Goal: Information Seeking & Learning: Learn about a topic

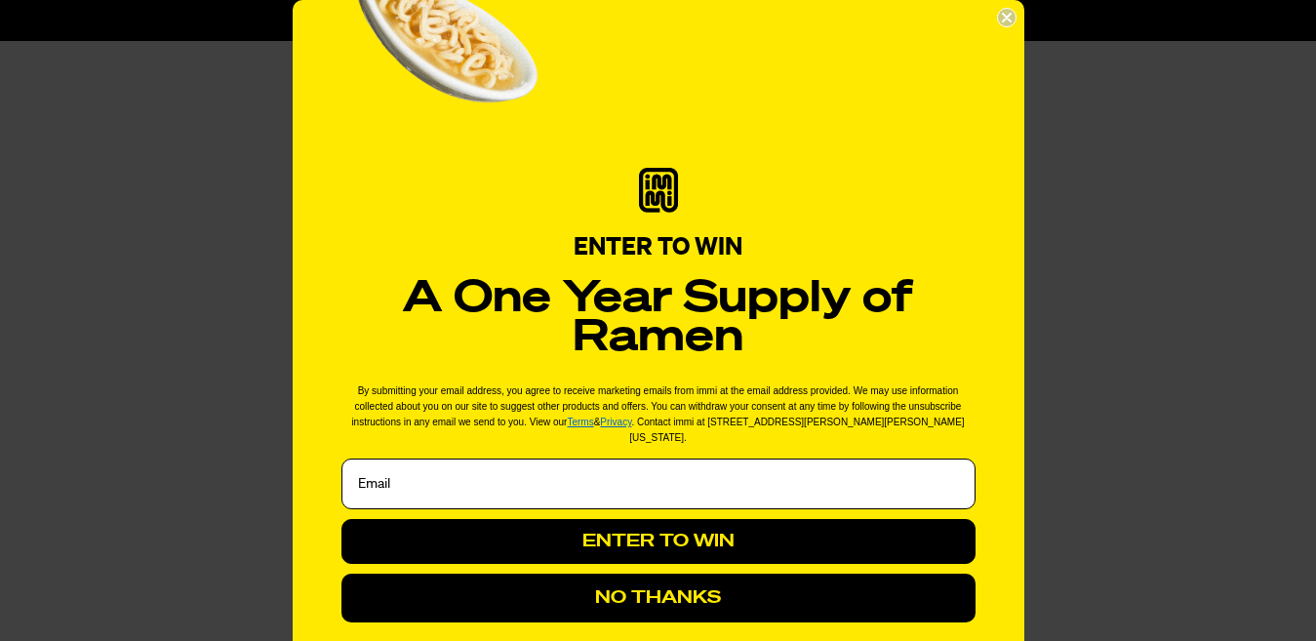
scroll to position [1171, 0]
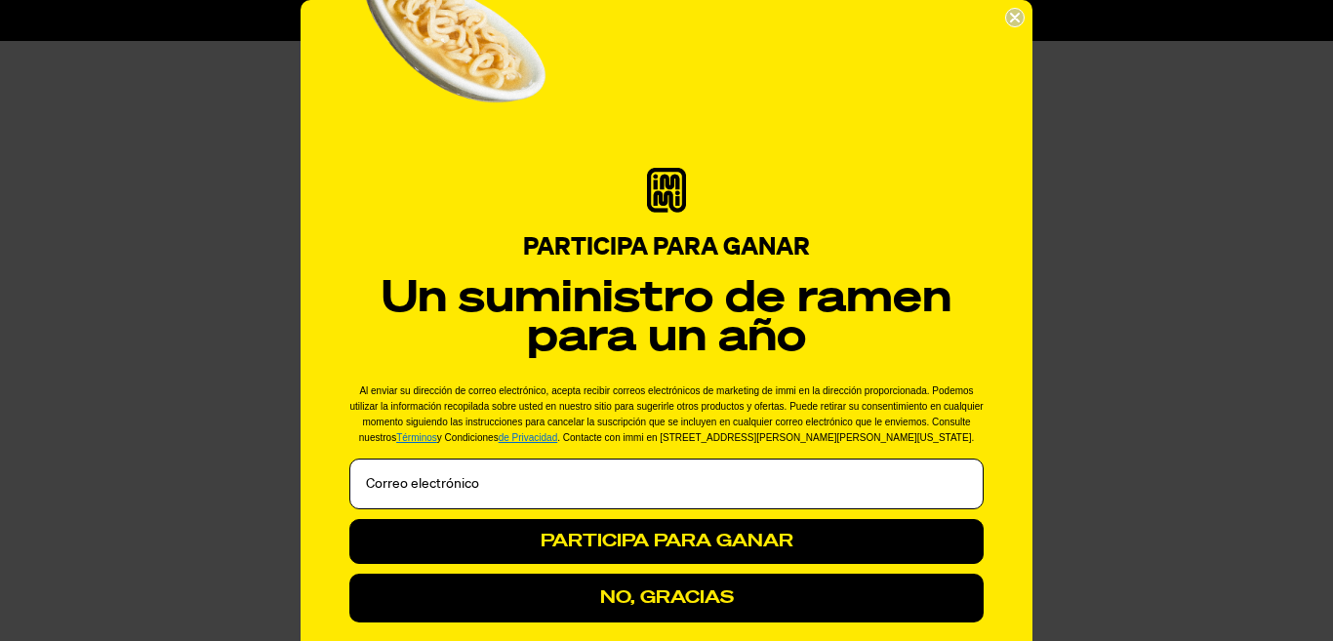
click at [1011, 16] on circle "Cerrar diálogo" at bounding box center [1015, 18] width 19 height 19
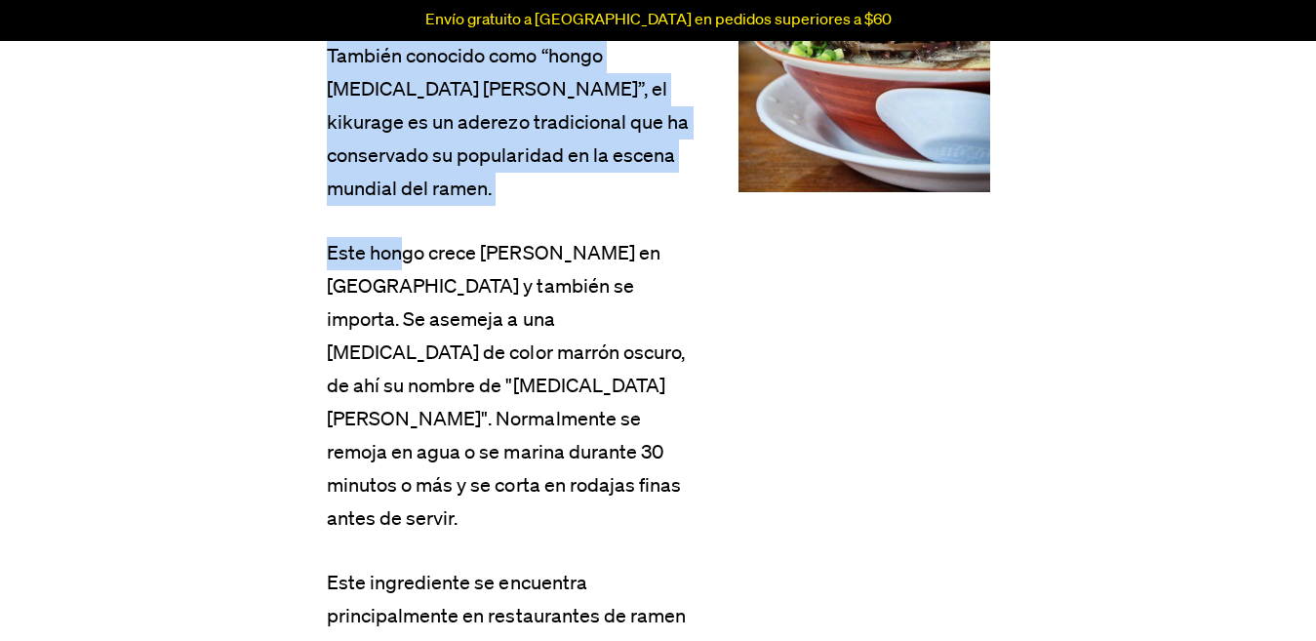
scroll to position [1366, 0]
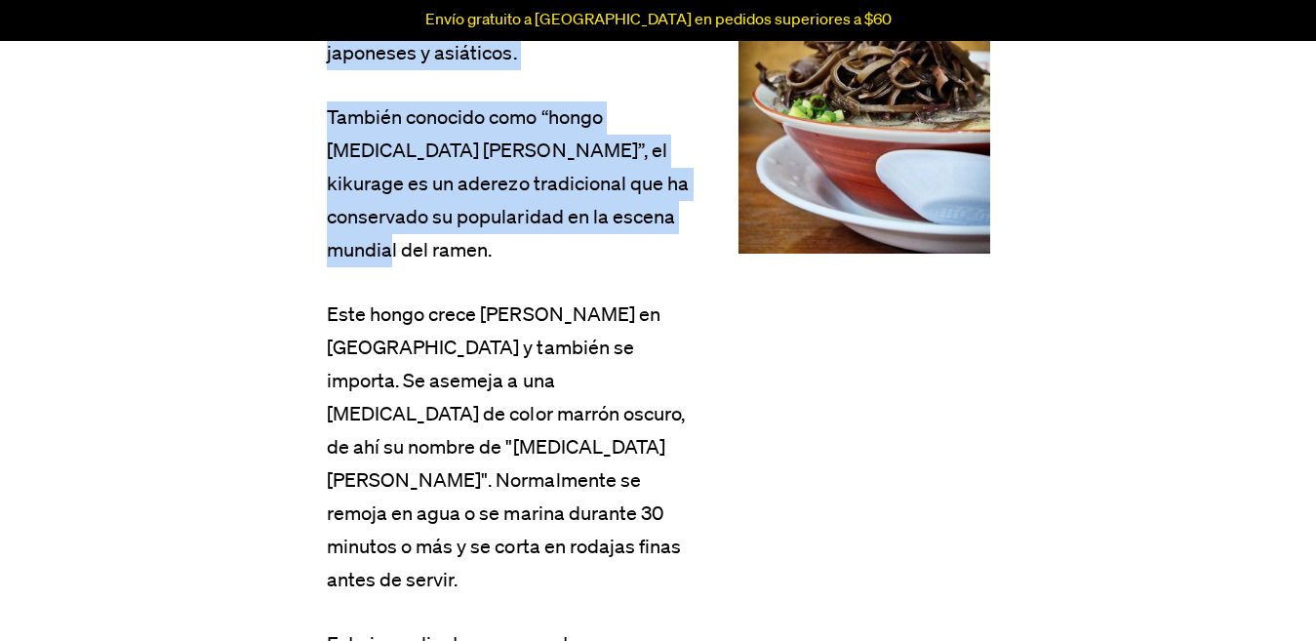
drag, startPoint x: 329, startPoint y: 149, endPoint x: 406, endPoint y: 239, distance: 118.3
click at [406, 239] on div "Kikurage es un tipo de hongo comestible que es popular en el ramen japonés trad…" at bounding box center [515, 416] width 377 height 956
copy div "Kikurage es un tipo de hongo comestible que es popular en el ramen japonés trad…"
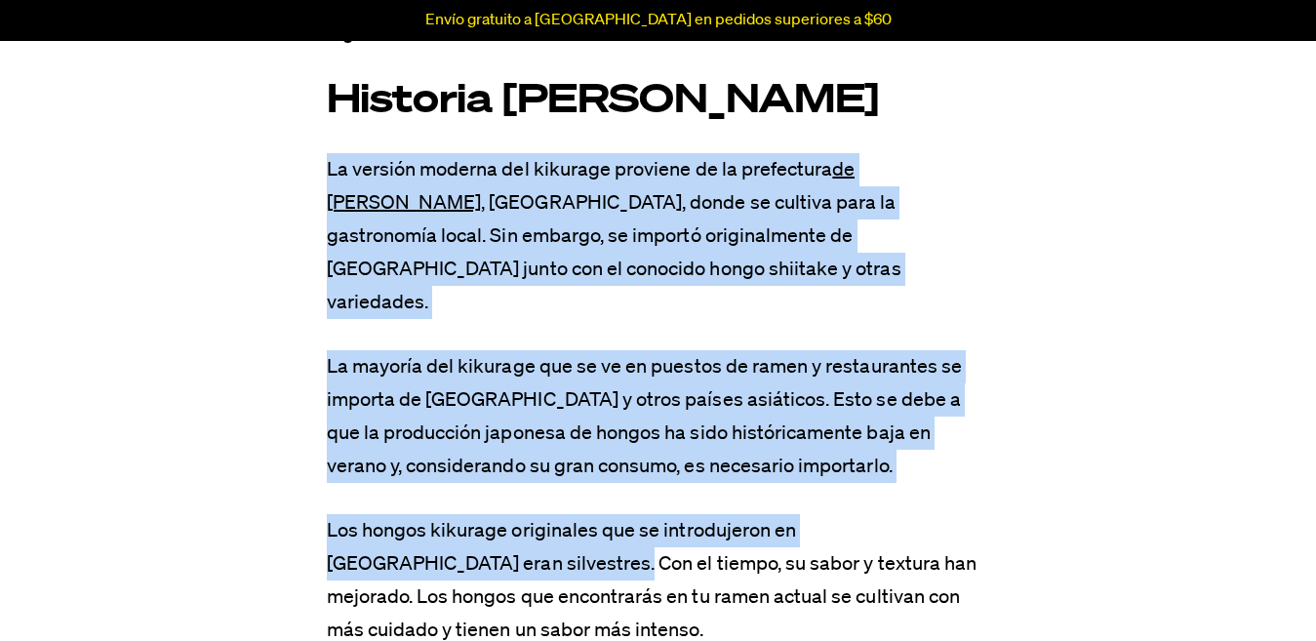
scroll to position [2245, 0]
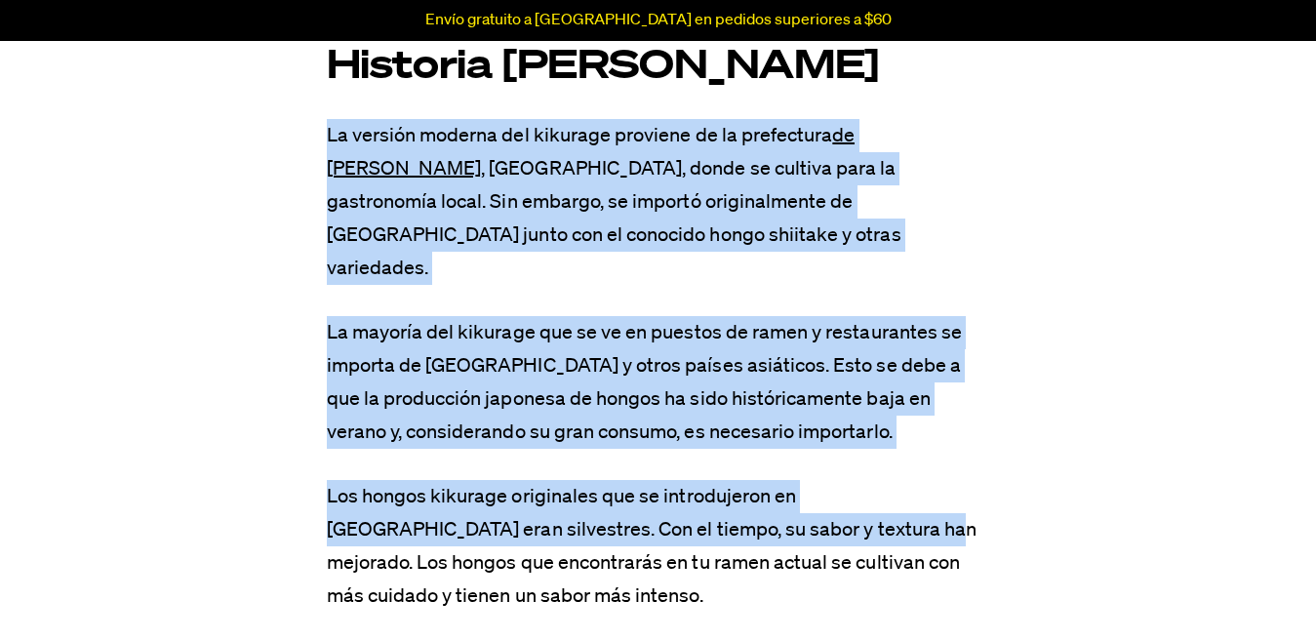
drag, startPoint x: 319, startPoint y: 357, endPoint x: 730, endPoint y: 425, distance: 416.3
copy div "La versión moderna del kikurage proviene de la prefectura de [GEOGRAPHIC_DATA] …"
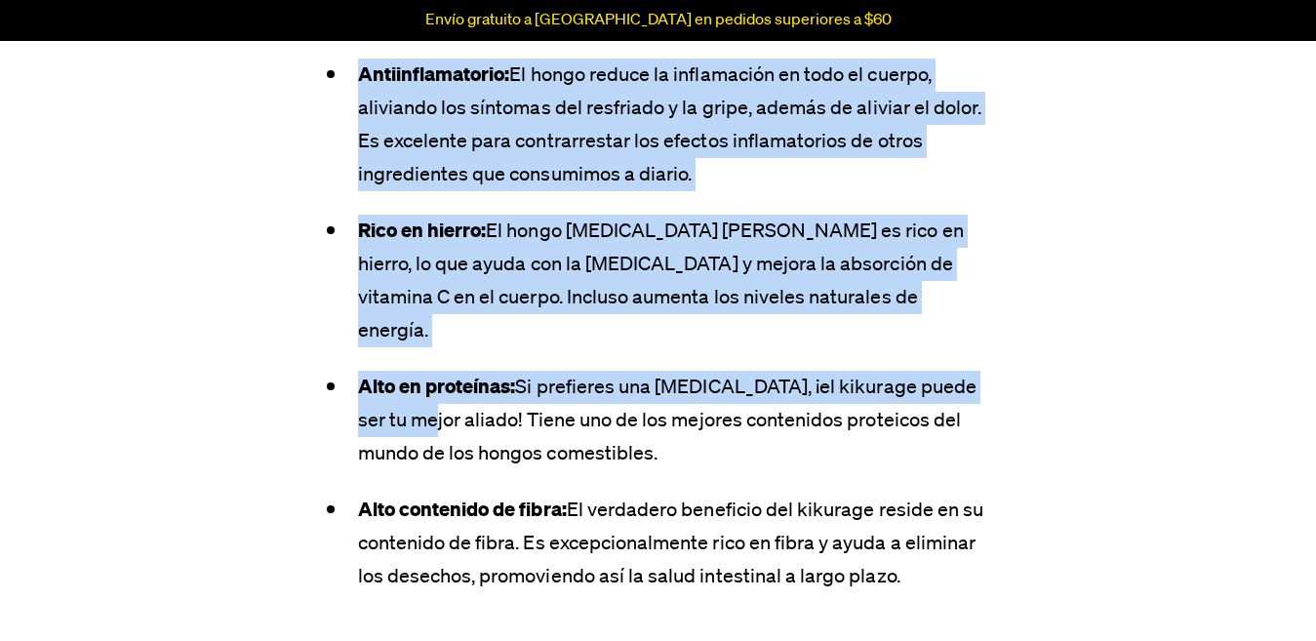
scroll to position [6929, 0]
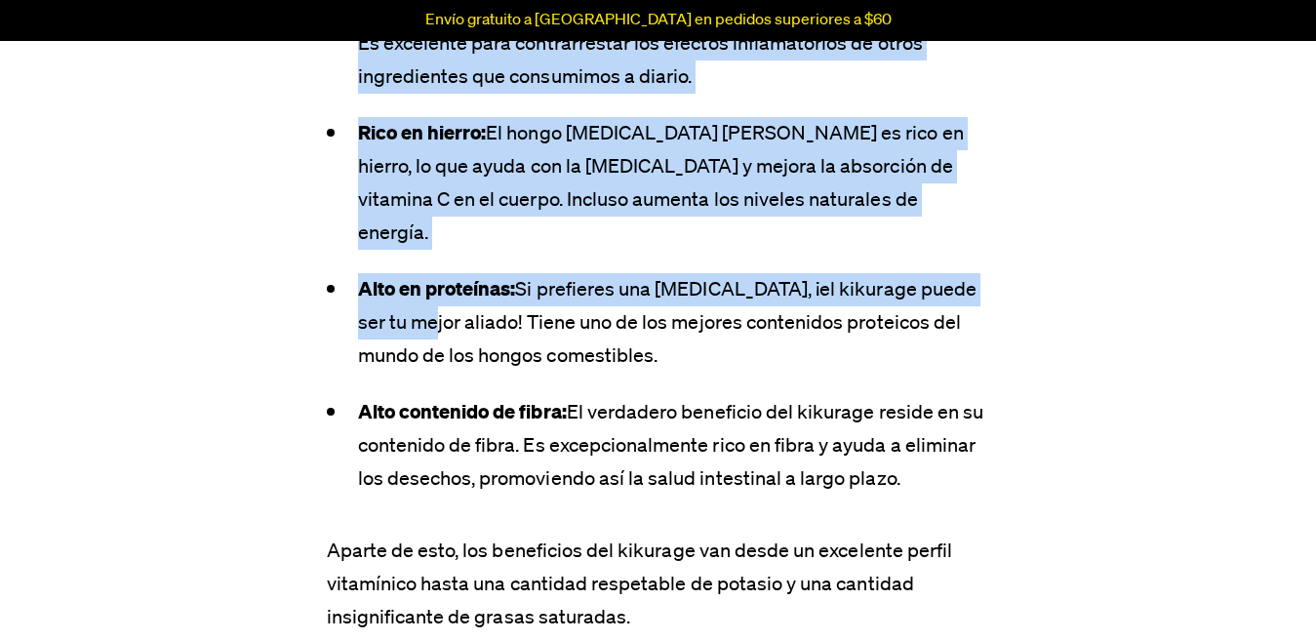
drag, startPoint x: 350, startPoint y: 233, endPoint x: 650, endPoint y: 461, distance: 376.1
copy div "Loremipsumdolors: Am conse adipis el seddoeiusmo te inci ut labore, etdolorem a…"
click at [507, 273] on li "Alto en proteínas: Si prefieres una [MEDICAL_DATA], ¡el kikurage puede ser tu m…" at bounding box center [659, 323] width 664 height 100
click at [488, 273] on li "Alto en proteínas: Si prefieres una [MEDICAL_DATA], ¡el kikurage puede ser tu m…" at bounding box center [659, 323] width 664 height 100
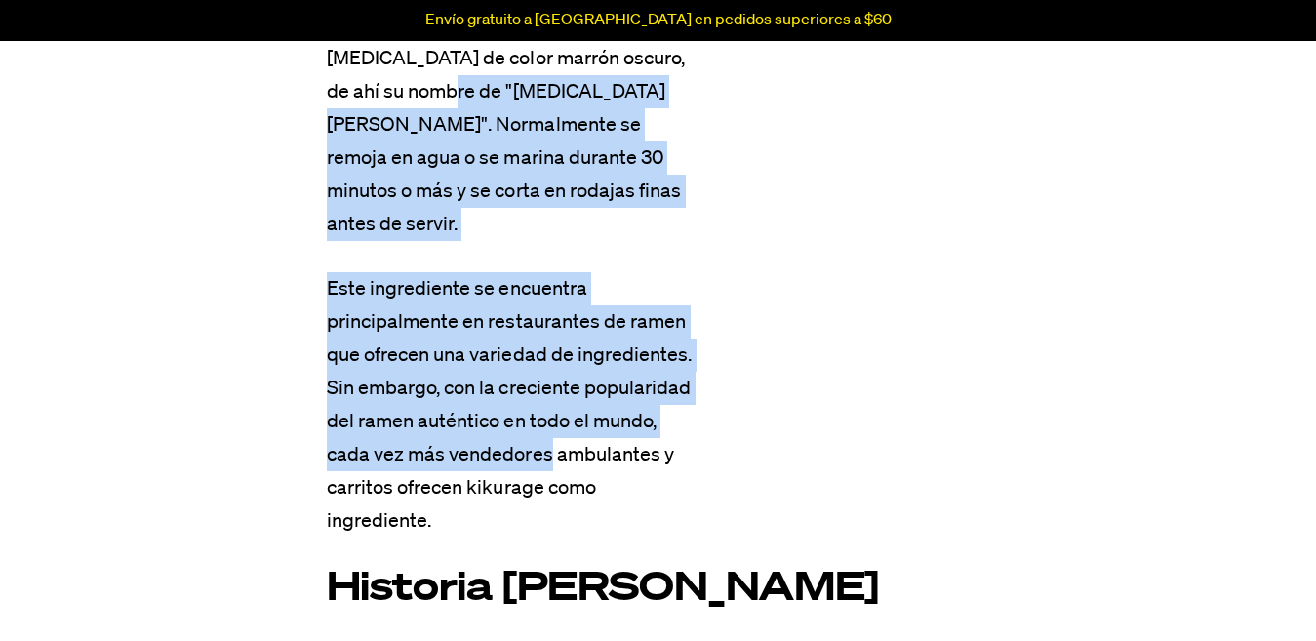
scroll to position [1757, 0]
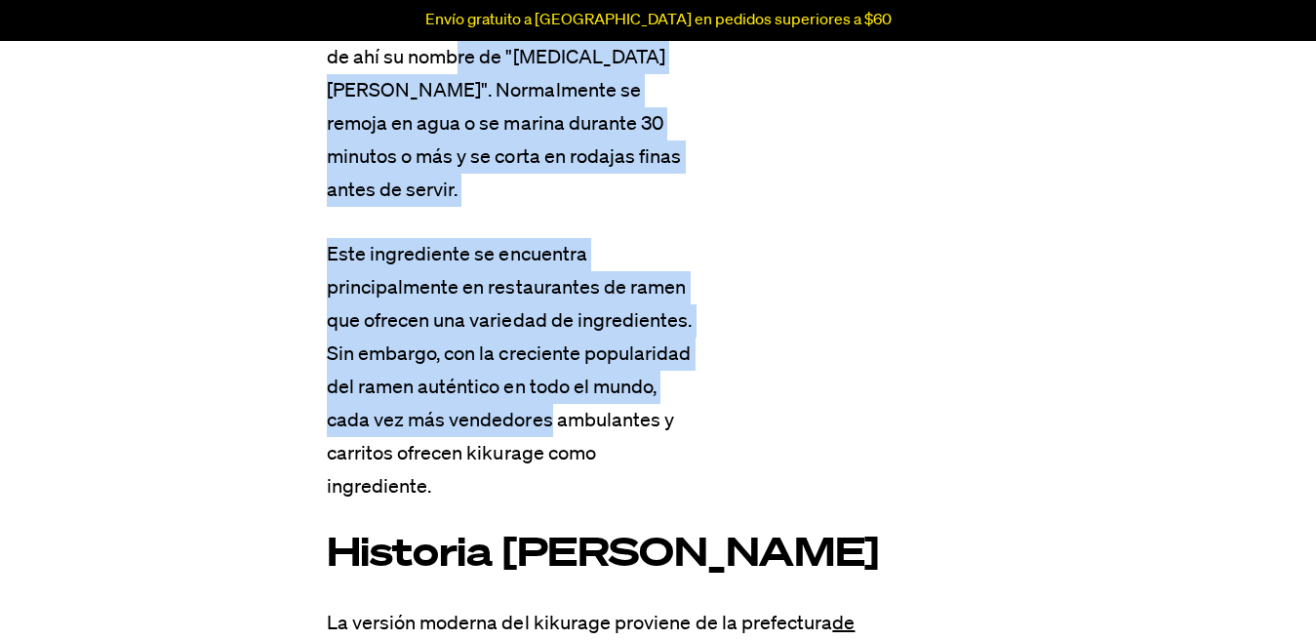
drag, startPoint x: 517, startPoint y: 217, endPoint x: 477, endPoint y: 407, distance: 194.5
click at [477, 407] on div "Kikurage es un tipo de hongo comestible que es popular en el ramen japonés trad…" at bounding box center [515, 25] width 377 height 956
copy div "Normalmente se remoja en agua o se marina durante 30 minutos o más y se corta e…"
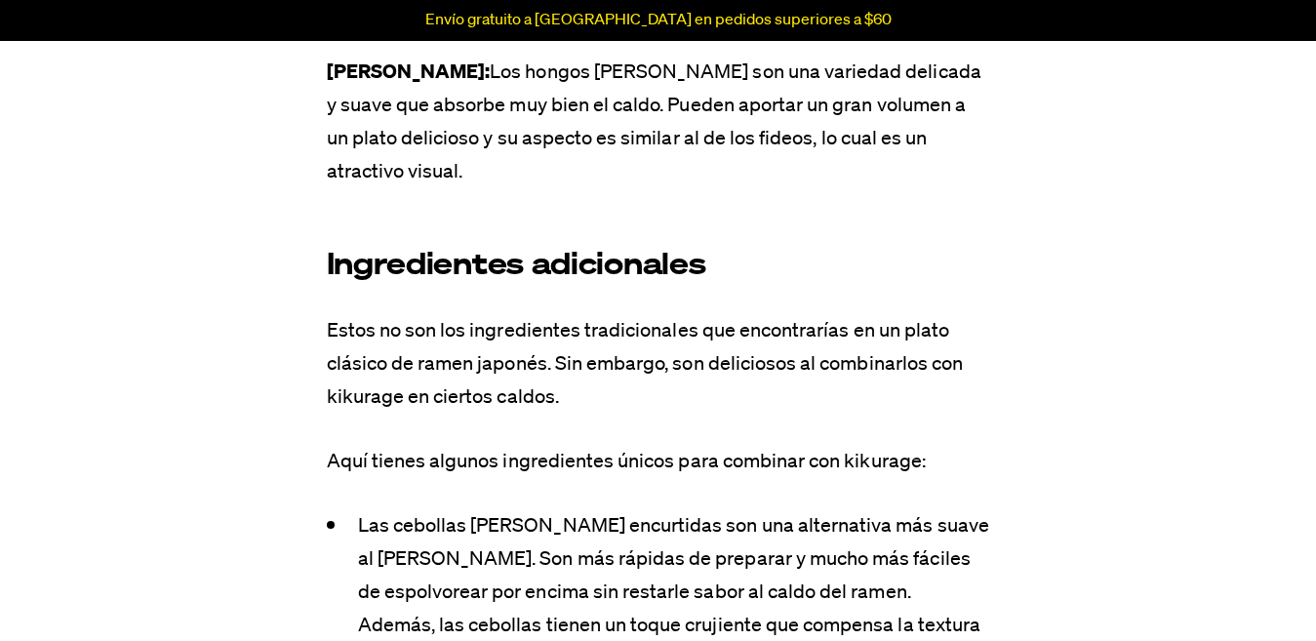
scroll to position [5465, 0]
